Goal: Task Accomplishment & Management: Manage account settings

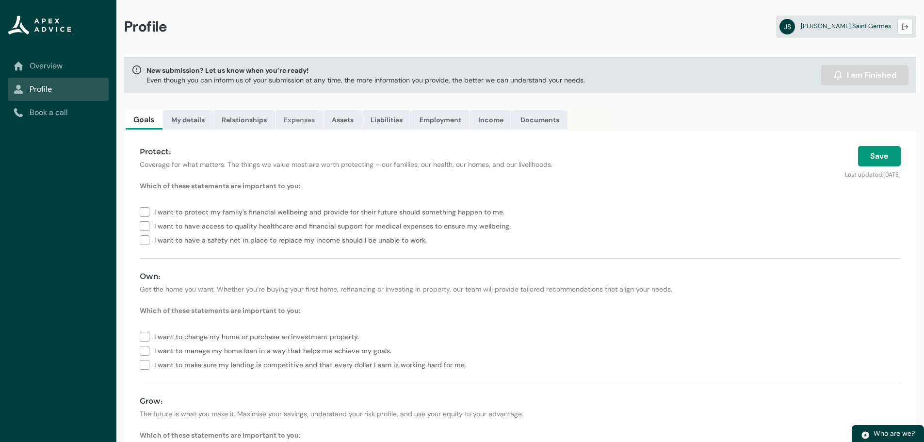
drag, startPoint x: 0, startPoint y: 0, endPoint x: 297, endPoint y: 127, distance: 322.8
click at [297, 127] on link "Expenses" at bounding box center [299, 119] width 48 height 19
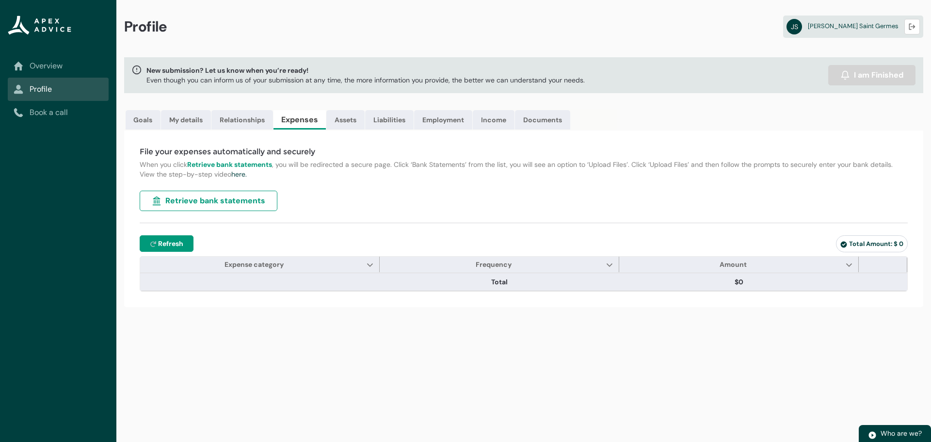
click at [177, 247] on span "Refresh" at bounding box center [170, 244] width 25 height 10
click at [842, 246] on icon at bounding box center [844, 245] width 6 height 6
click at [857, 242] on span "Total Amount: $ 0" at bounding box center [871, 244] width 63 height 8
click at [290, 265] on span "Expense category Show Expense category column actions" at bounding box center [260, 265] width 240 height 16
click at [371, 263] on lightning-primitive-icon "Expense category" at bounding box center [370, 264] width 7 height 7
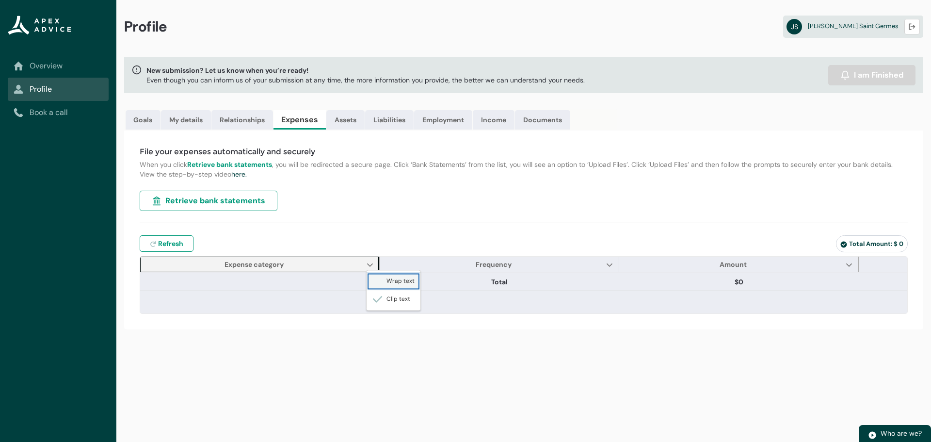
click at [391, 284] on span "Wrap text" at bounding box center [393, 281] width 42 height 10
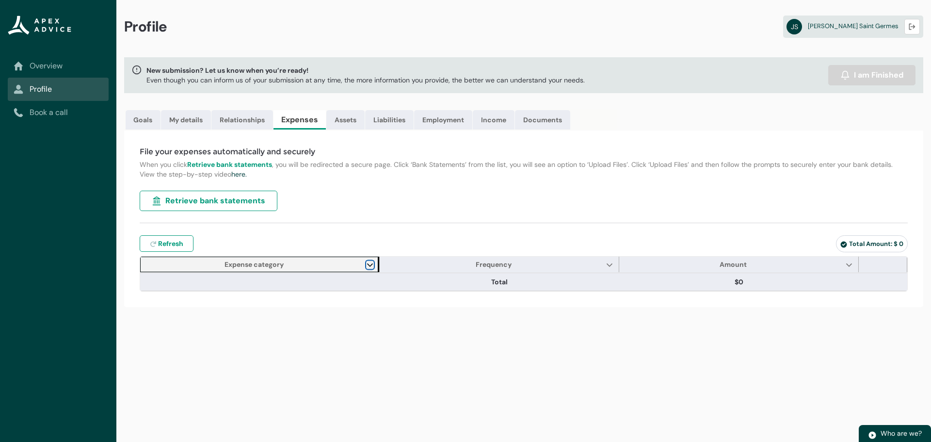
click at [370, 268] on lightning-primitive-icon "Expense category" at bounding box center [370, 264] width 7 height 7
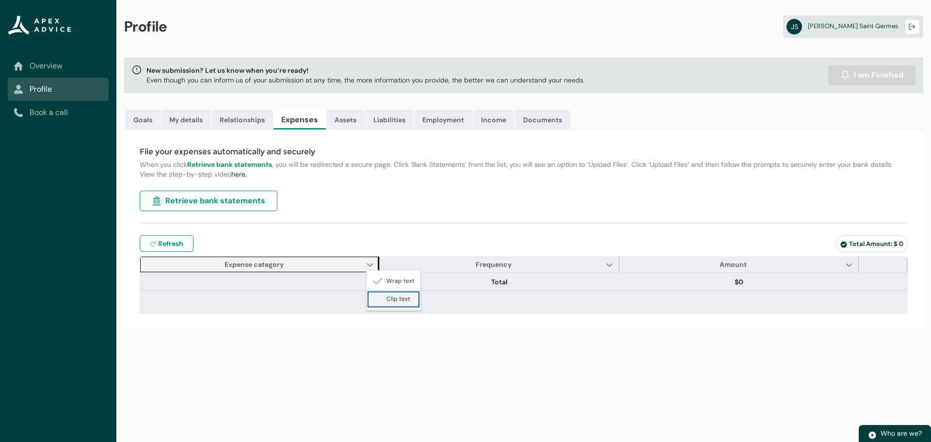
click at [385, 295] on lightning-primitive-icon "Expense category" at bounding box center [379, 299] width 14 height 8
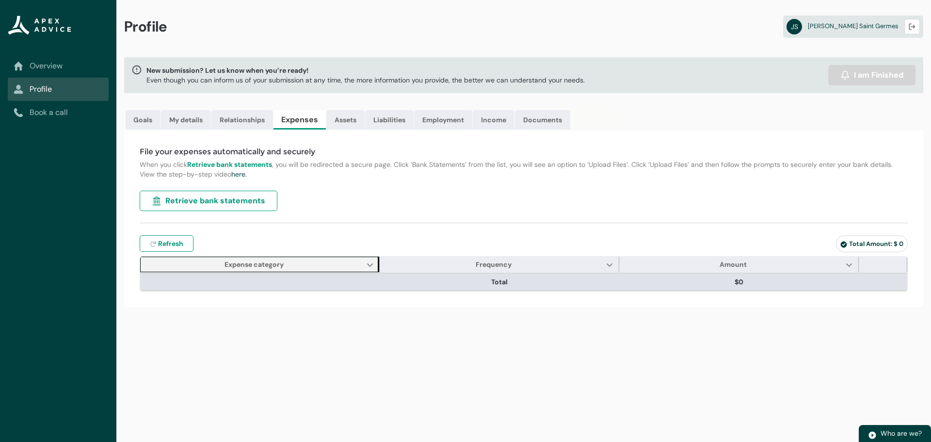
click at [333, 287] on th at bounding box center [260, 281] width 240 height 17
click at [291, 284] on th at bounding box center [260, 281] width 240 height 17
click at [447, 284] on span "Total" at bounding box center [500, 282] width 232 height 10
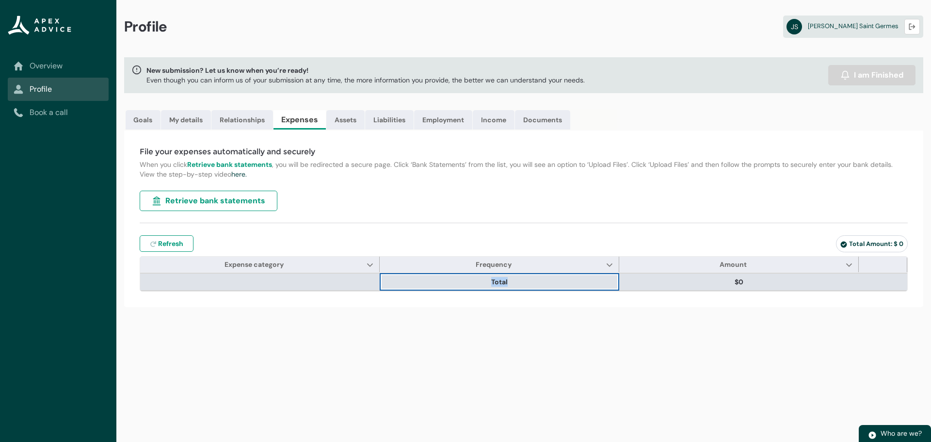
click at [447, 284] on span "Total" at bounding box center [500, 282] width 232 height 10
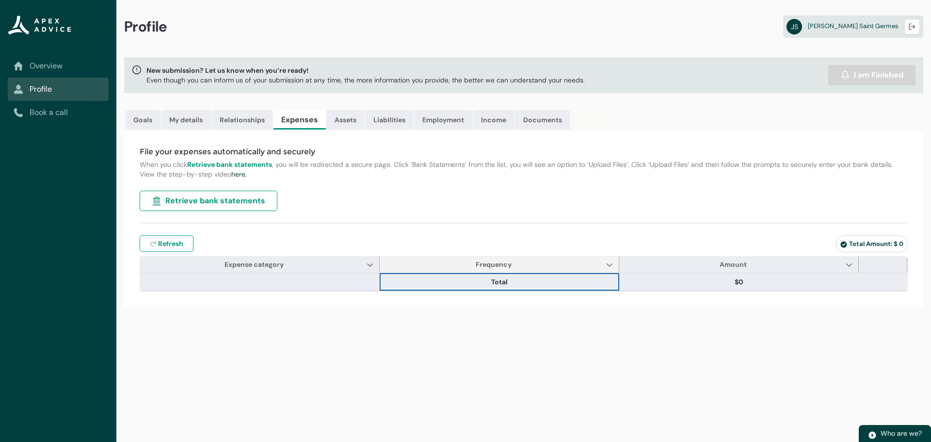
click at [549, 267] on span "Frequency Show Frequency column actions" at bounding box center [500, 265] width 240 height 16
click at [608, 265] on lightning-primitive-icon "Frequency" at bounding box center [609, 264] width 7 height 7
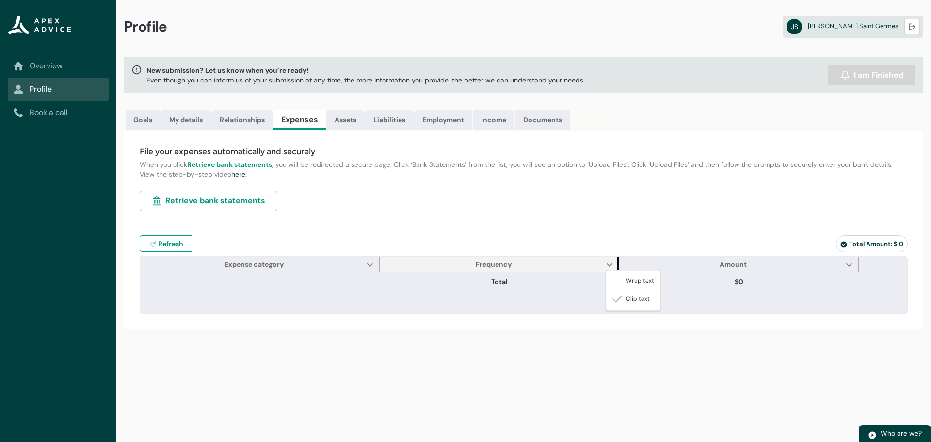
click at [532, 293] on div "File your expenses automatically and securely When you click Retrieve bank stat…" at bounding box center [523, 229] width 799 height 199
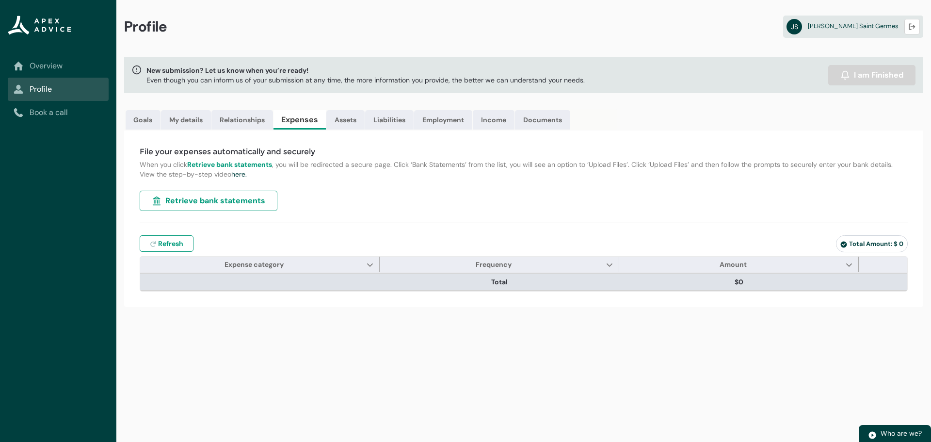
click at [769, 281] on span "$0" at bounding box center [739, 282] width 232 height 10
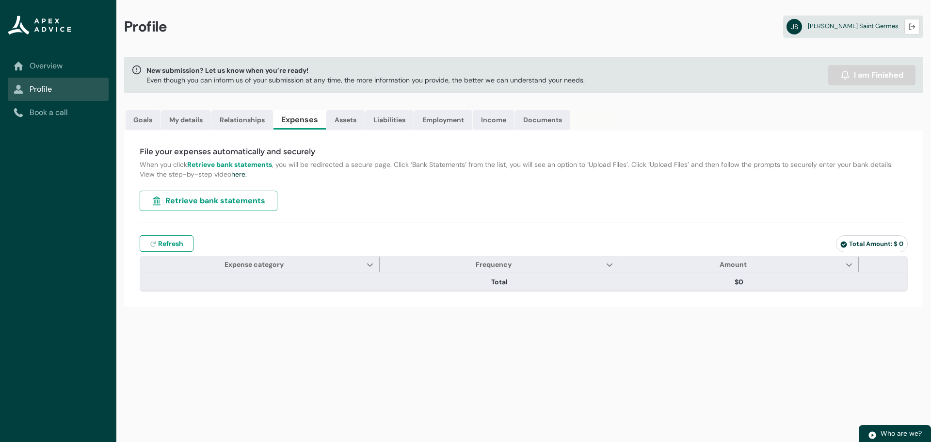
click at [296, 177] on p "When you click Retrieve bank statements , you will be redirected a secure page.…" at bounding box center [524, 169] width 768 height 19
click at [172, 237] on button "Refresh expenses Refresh" at bounding box center [167, 243] width 54 height 16
click at [127, 168] on div "File your expenses automatically and securely When you click Retrieve bank stat…" at bounding box center [523, 218] width 799 height 177
